Goal: Check status: Check status

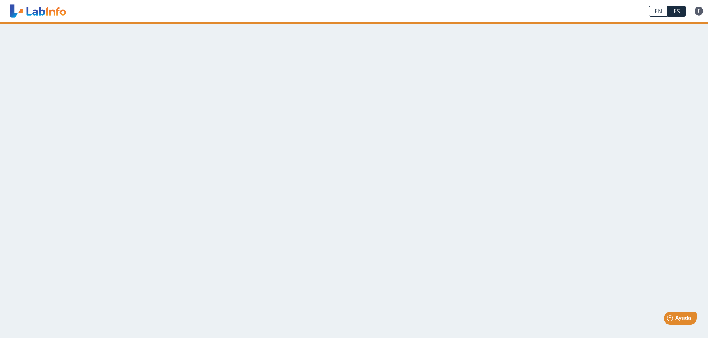
click at [584, 185] on main at bounding box center [354, 180] width 708 height 316
click at [501, 84] on main at bounding box center [354, 180] width 708 height 316
click at [592, 83] on main at bounding box center [354, 180] width 708 height 316
click at [236, 52] on main at bounding box center [354, 180] width 708 height 316
click at [701, 10] on link at bounding box center [699, 11] width 18 height 9
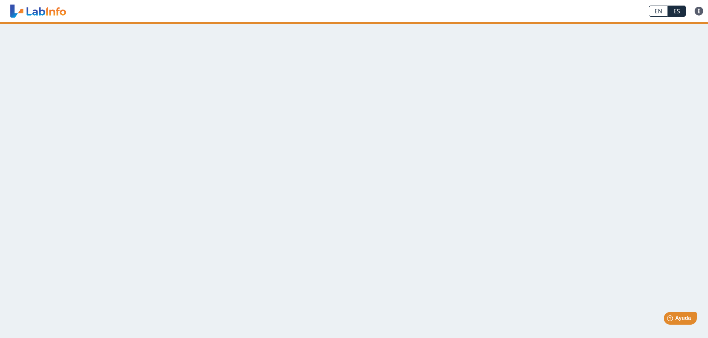
click at [693, 104] on main at bounding box center [354, 180] width 708 height 316
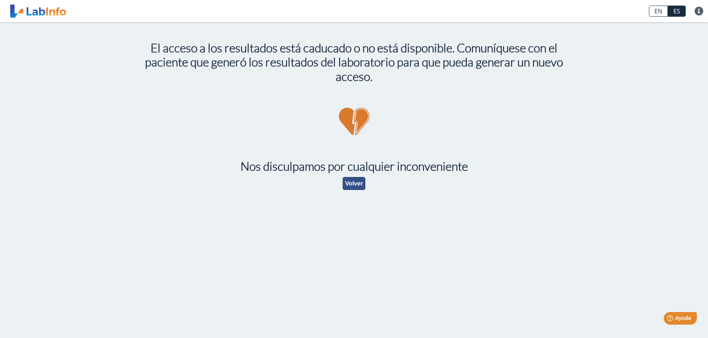
click at [360, 184] on button "Volver" at bounding box center [354, 183] width 23 height 13
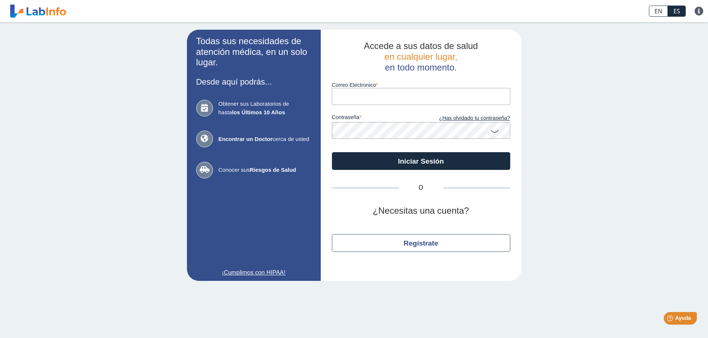
click at [580, 119] on div "Todas sus necesidades de atención médica, en un solo lugar. Desde aquí podrás..…" at bounding box center [354, 155] width 708 height 266
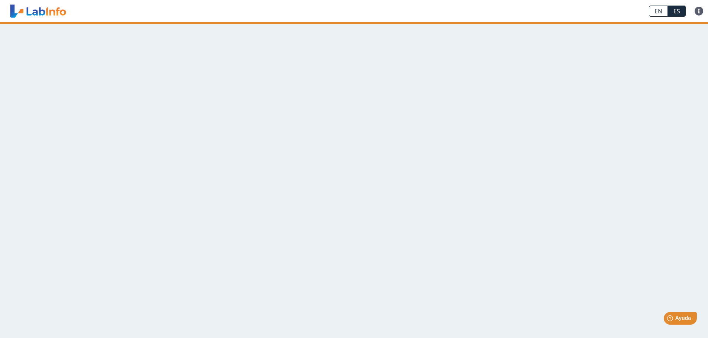
click at [435, 133] on main at bounding box center [354, 180] width 708 height 316
